Goal: Transaction & Acquisition: Obtain resource

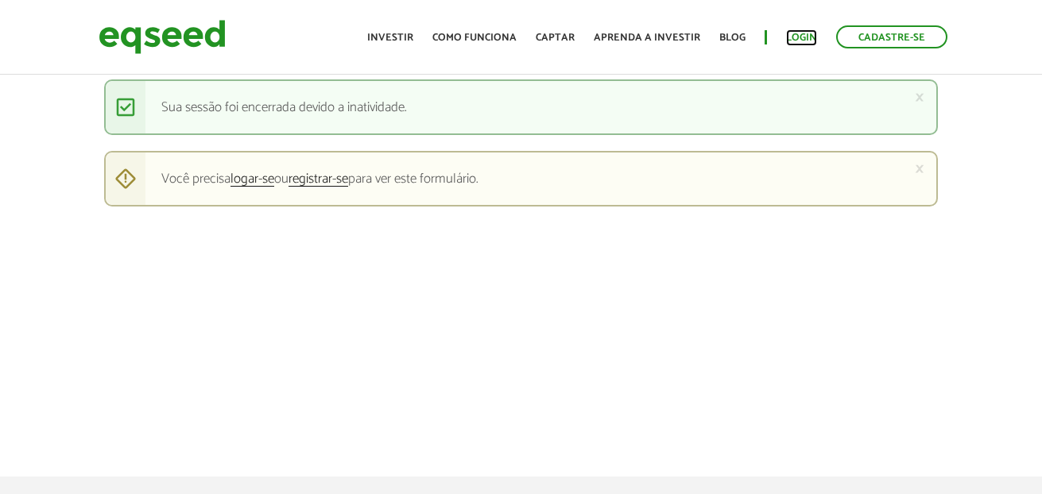
click at [801, 41] on link "Login" at bounding box center [801, 38] width 31 height 10
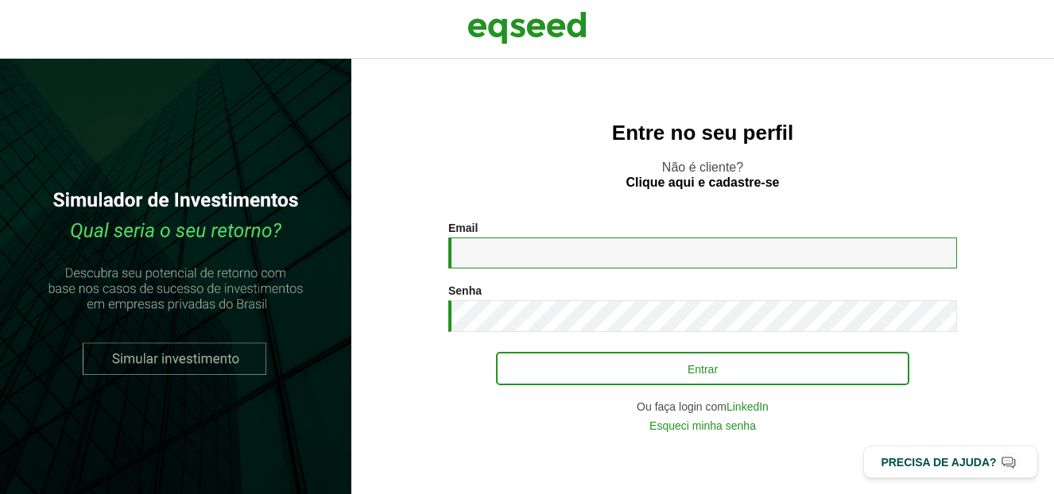
type input "**********"
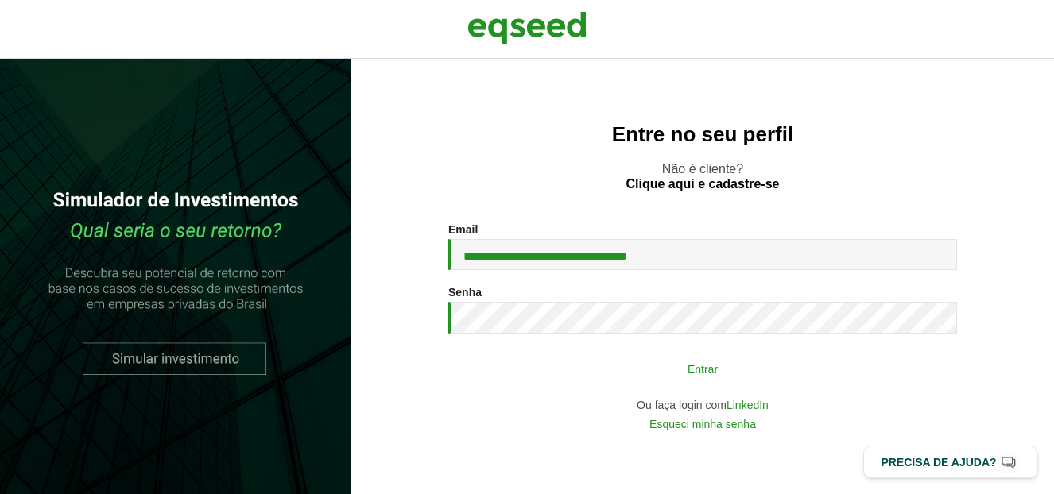
click at [603, 369] on button "Entrar" at bounding box center [702, 369] width 413 height 30
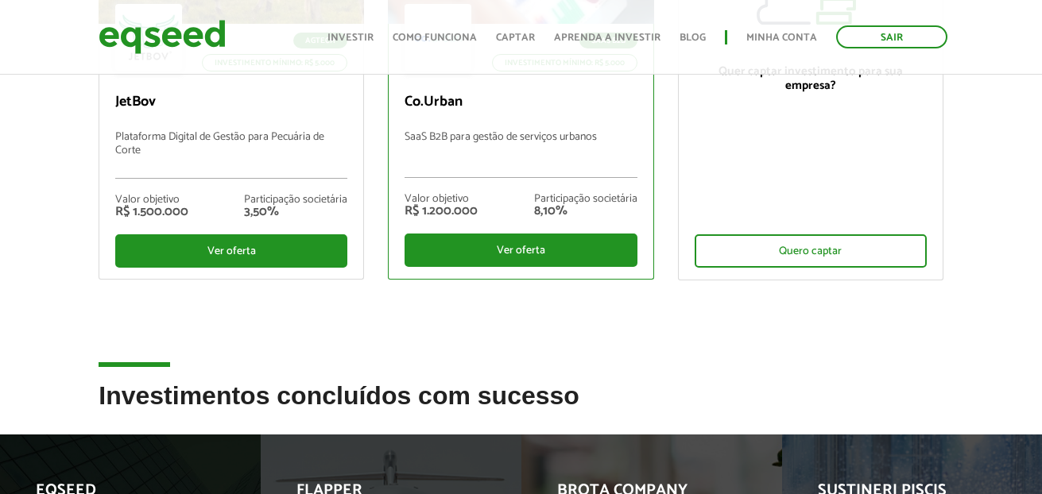
scroll to position [189, 0]
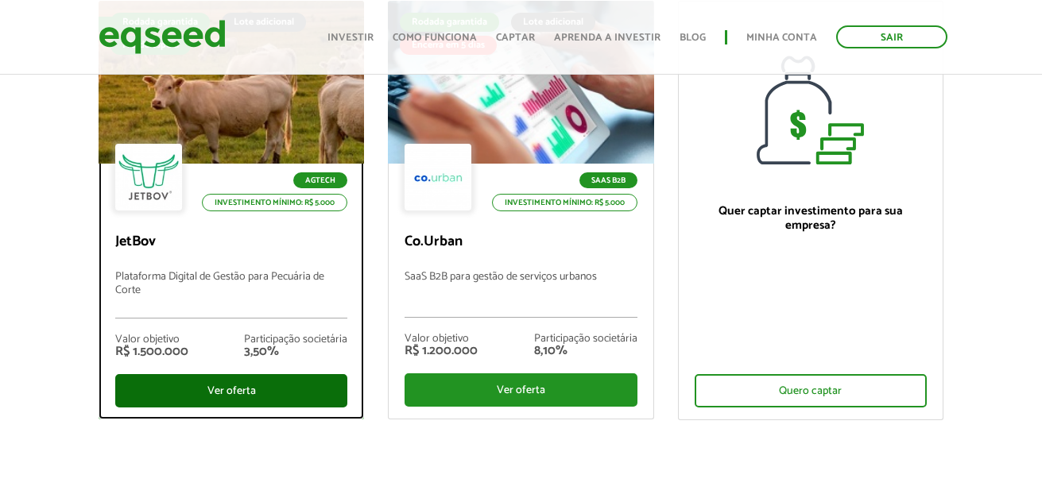
click at [228, 389] on div "Ver oferta" at bounding box center [231, 390] width 232 height 33
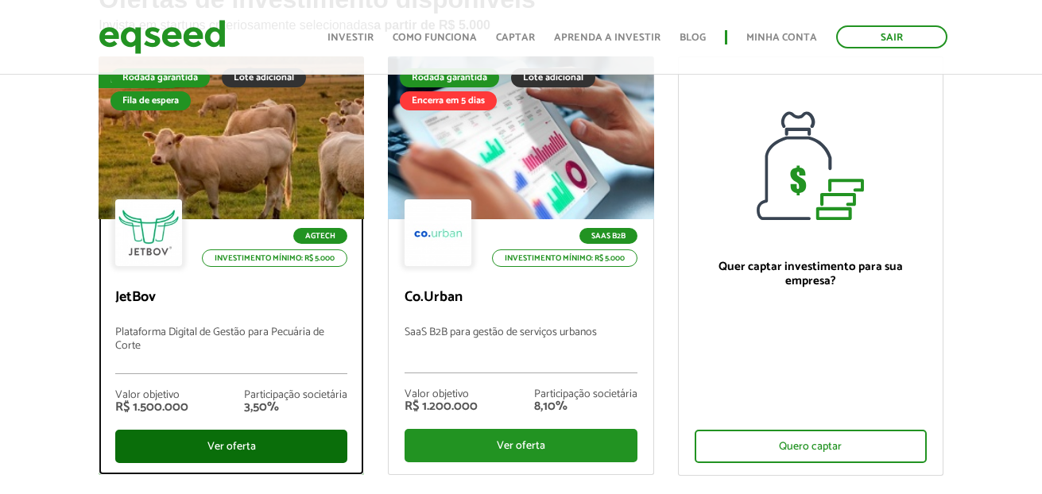
scroll to position [64, 0]
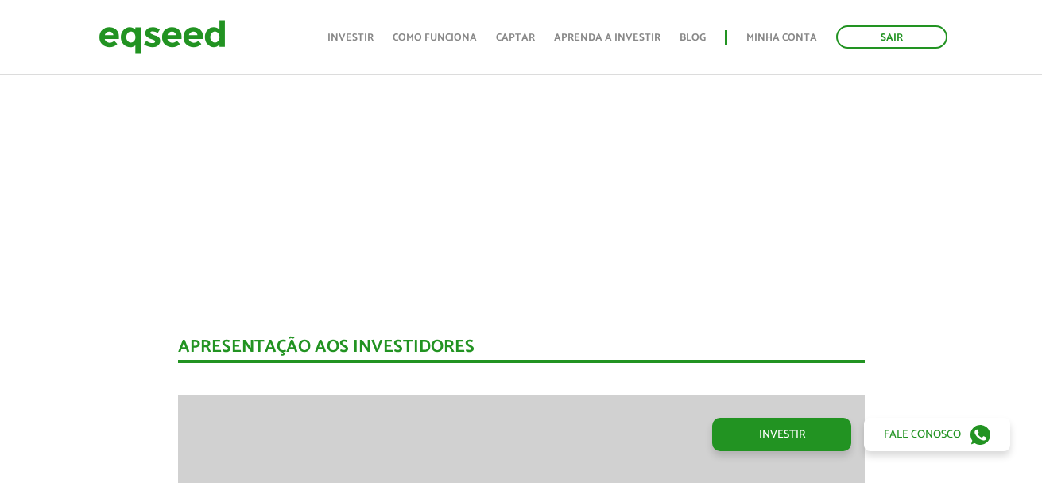
scroll to position [1418, 0]
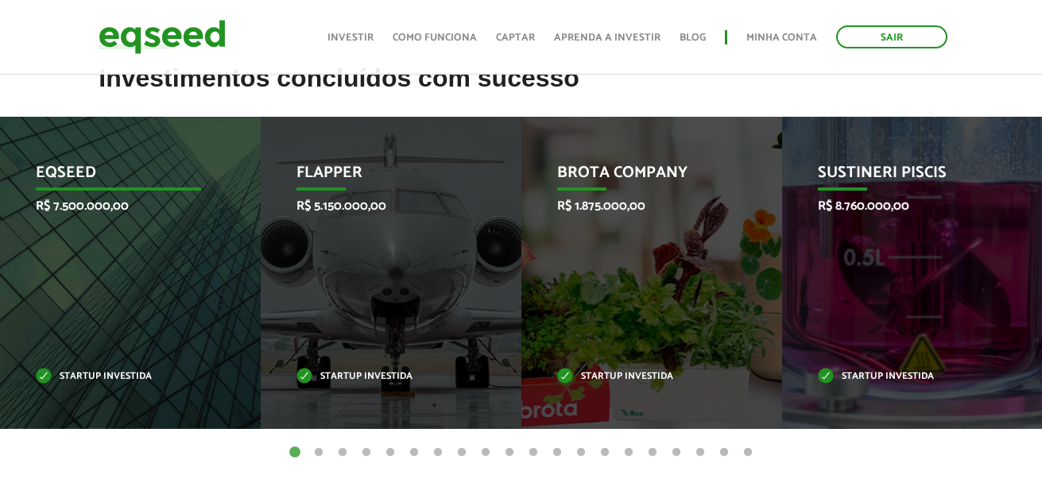
scroll to position [406, 0]
